Goal: Information Seeking & Learning: Learn about a topic

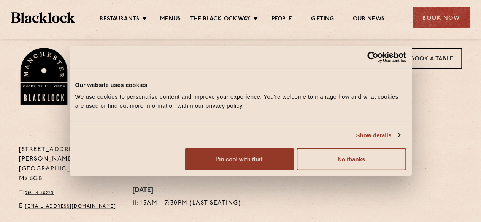
scroll to position [280, 0]
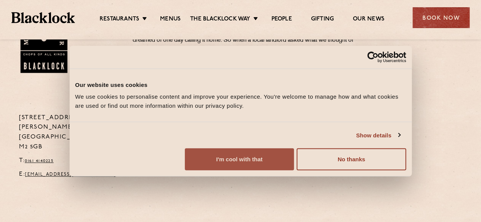
click at [294, 171] on button "I'm cool with that" at bounding box center [239, 160] width 109 height 22
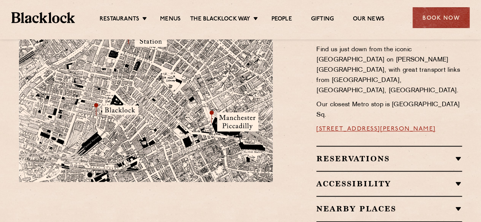
scroll to position [0, 0]
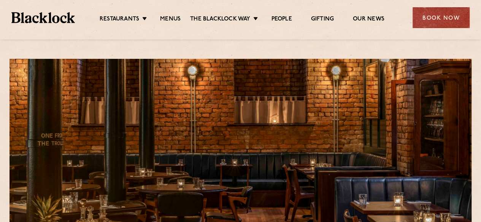
click at [173, 15] on ul "Restaurants Soho City Shoreditch Covent Garden Canary Wharf Manchester Birmingh…" at bounding box center [242, 18] width 334 height 12
click at [174, 19] on link "Menus" at bounding box center [170, 20] width 21 height 8
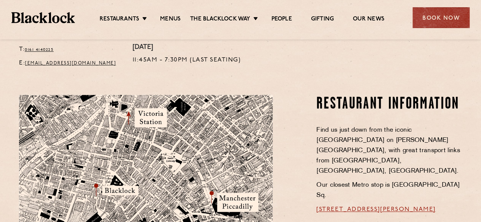
scroll to position [422, 0]
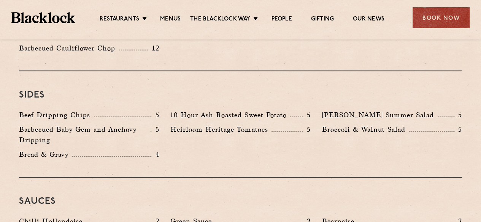
scroll to position [1145, 0]
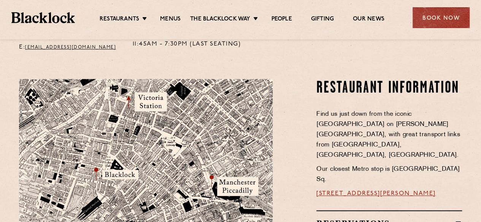
scroll to position [408, 0]
click at [179, 18] on link "Menus" at bounding box center [170, 20] width 21 height 8
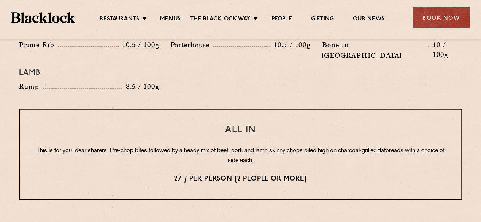
scroll to position [910, 0]
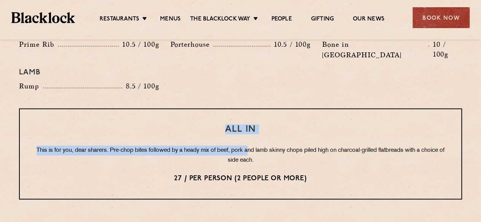
drag, startPoint x: 227, startPoint y: 108, endPoint x: 260, endPoint y: 118, distance: 34.3
click at [260, 118] on div "All In This is for you, dear sharers. Pre-chop bites followed by a heady mix of…" at bounding box center [240, 154] width 443 height 91
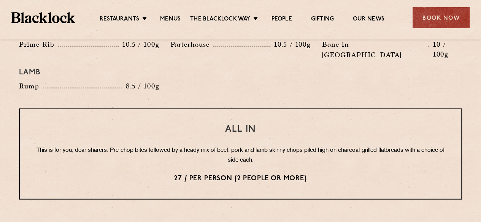
click at [264, 145] on div "All In This is for you, dear sharers. Pre-chop bites followed by a heady mix of…" at bounding box center [240, 154] width 443 height 91
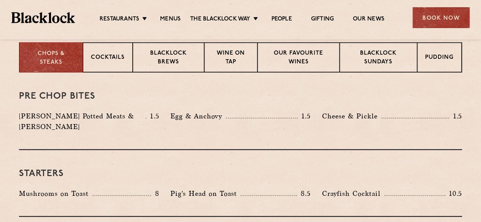
scroll to position [289, 0]
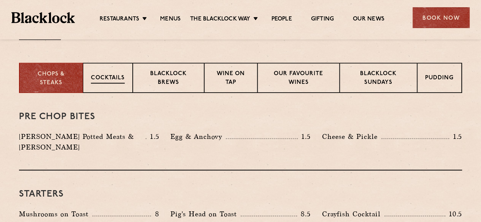
click at [101, 77] on p "Cocktails" at bounding box center [108, 79] width 34 height 10
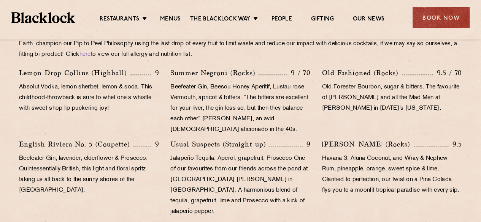
scroll to position [393, 0]
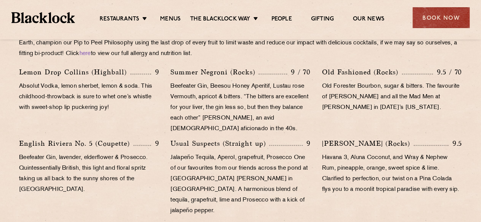
drag, startPoint x: 354, startPoint y: 96, endPoint x: 413, endPoint y: 94, distance: 58.9
drag, startPoint x: 413, startPoint y: 94, endPoint x: 434, endPoint y: 100, distance: 22.6
click at [434, 100] on p "Old Forester Bourbon, sugar & bitters. The favourite of Don Draper and all the …" at bounding box center [392, 97] width 140 height 32
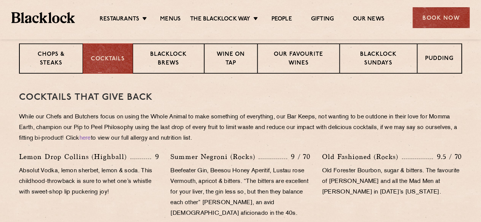
scroll to position [308, 0]
click at [187, 57] on p "Blacklock Brews" at bounding box center [168, 60] width 55 height 18
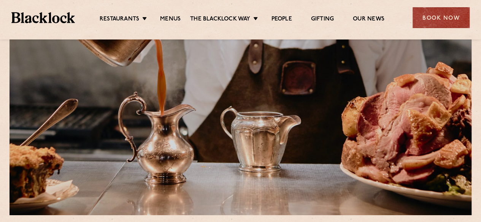
scroll to position [0, 0]
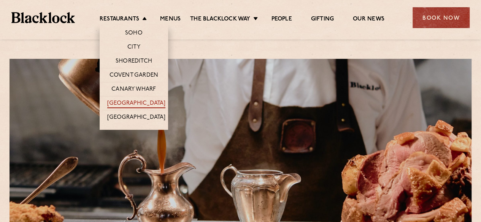
click at [133, 101] on link "[GEOGRAPHIC_DATA]" at bounding box center [136, 104] width 58 height 8
